Goal: Task Accomplishment & Management: Complete application form

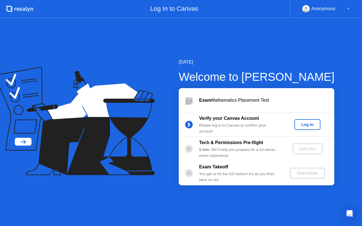
click at [305, 126] on div "Log In" at bounding box center [307, 125] width 21 height 5
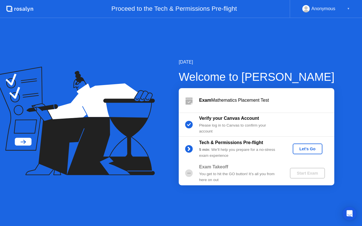
click at [300, 147] on div "Let's Go" at bounding box center [307, 149] width 25 height 5
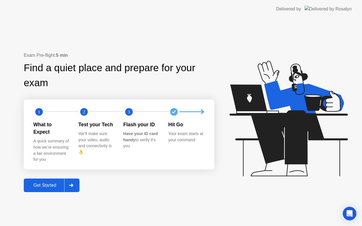
click at [55, 183] on div "Get Started" at bounding box center [44, 185] width 39 height 5
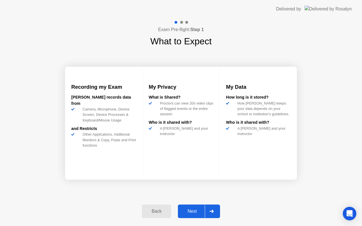
click at [186, 209] on div "Next" at bounding box center [192, 211] width 25 height 5
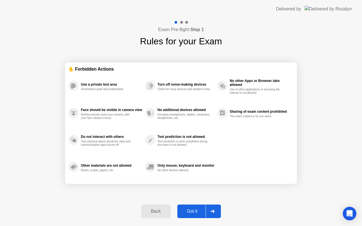
click at [212, 211] on icon at bounding box center [213, 211] width 4 height 3
select select "**********"
select select "*******"
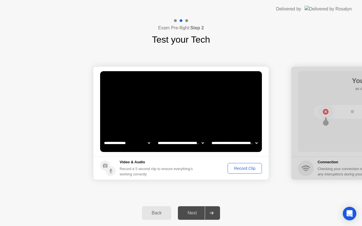
click at [236, 172] on button "Record Clip" at bounding box center [245, 168] width 34 height 11
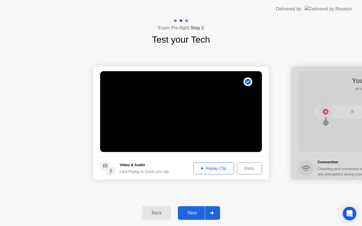
click at [222, 166] on div "Replay Clip" at bounding box center [214, 168] width 37 height 5
click at [237, 167] on button "Retry" at bounding box center [249, 169] width 25 height 12
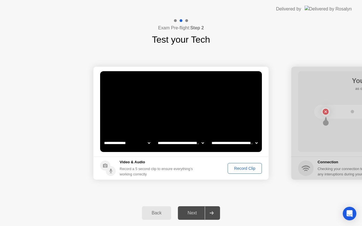
click at [235, 169] on div "Record Clip" at bounding box center [245, 168] width 30 height 5
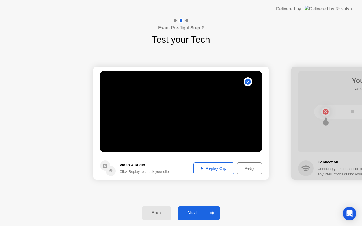
click at [193, 211] on div "Next" at bounding box center [192, 213] width 25 height 5
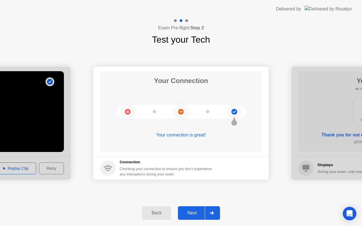
click at [195, 214] on div "Next" at bounding box center [192, 213] width 25 height 5
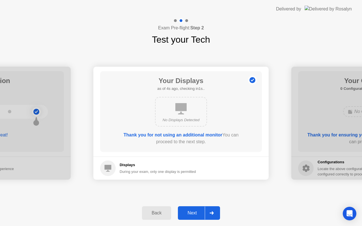
click at [195, 214] on div "Next" at bounding box center [192, 213] width 25 height 5
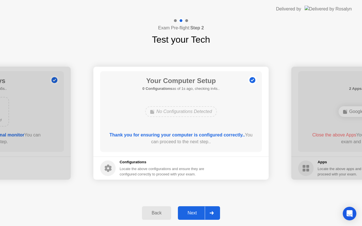
click at [195, 214] on div "Next" at bounding box center [192, 213] width 25 height 5
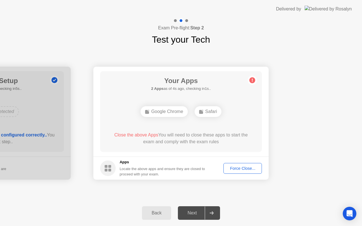
click at [237, 168] on div "Force Close..." at bounding box center [243, 168] width 35 height 5
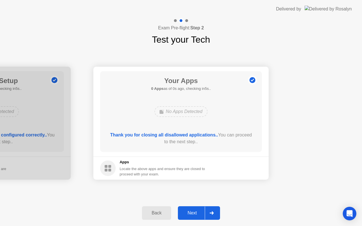
click at [190, 217] on button "Next" at bounding box center [199, 214] width 42 height 14
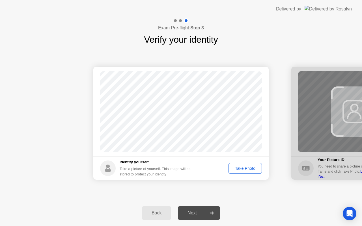
click at [240, 167] on div "Take Photo" at bounding box center [245, 168] width 29 height 5
click at [202, 211] on div "Next" at bounding box center [192, 213] width 25 height 5
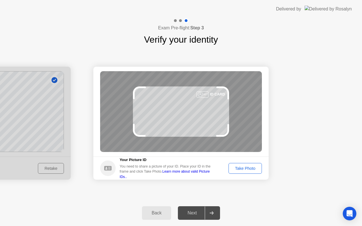
click at [232, 172] on button "Take Photo" at bounding box center [245, 168] width 33 height 11
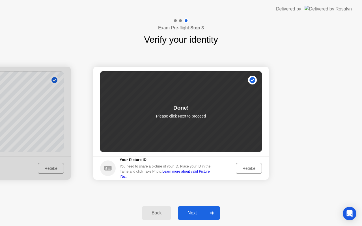
click at [250, 168] on div "Retake" at bounding box center [249, 168] width 22 height 5
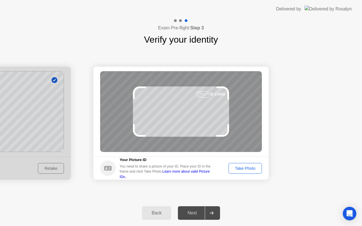
click at [250, 168] on div "Take Photo" at bounding box center [245, 168] width 29 height 5
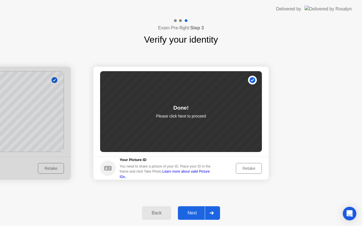
click at [200, 215] on div "Next" at bounding box center [192, 213] width 25 height 5
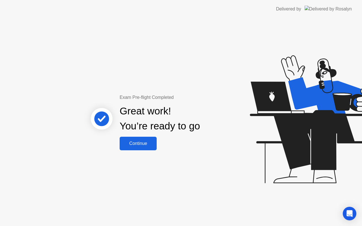
click at [143, 145] on div "Continue" at bounding box center [138, 143] width 34 height 5
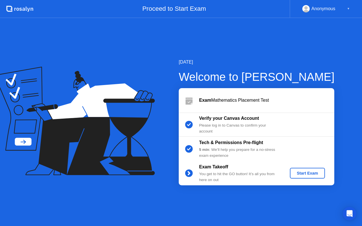
click at [304, 175] on div "Start Exam" at bounding box center [307, 173] width 30 height 5
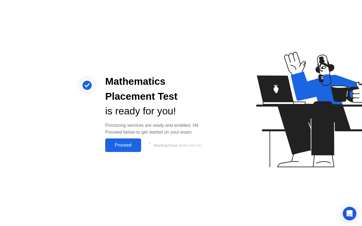
click at [122, 145] on div "Proceed" at bounding box center [123, 145] width 33 height 5
